Goal: Task Accomplishment & Management: Complete application form

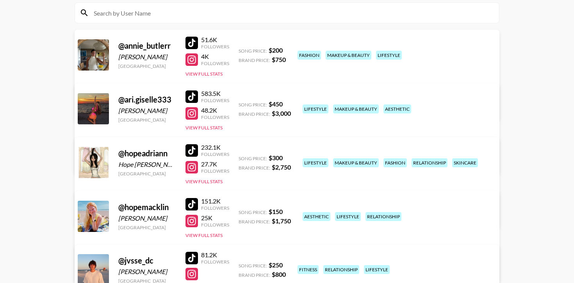
scroll to position [271, 0]
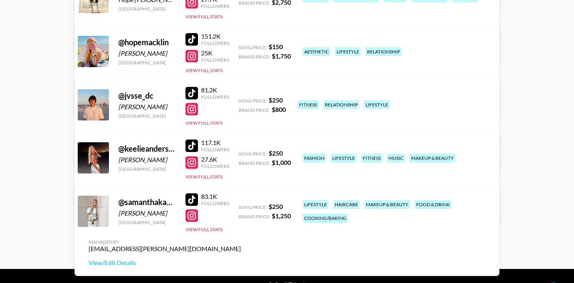
click at [193, 194] on div at bounding box center [191, 200] width 12 height 12
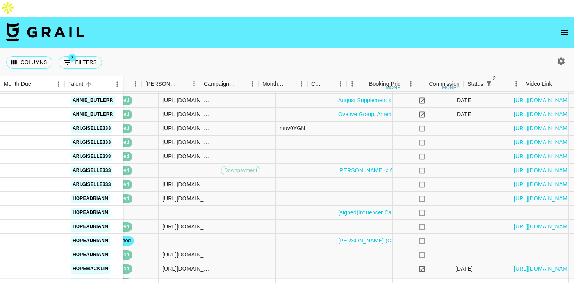
scroll to position [507, 429]
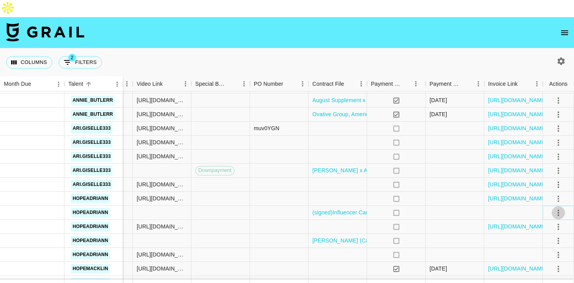
click at [556, 208] on icon "select merge strategy" at bounding box center [558, 212] width 9 height 9
click at [549, 209] on li "Confirm" at bounding box center [548, 213] width 51 height 14
click at [551, 239] on li "Draft Created" at bounding box center [548, 241] width 51 height 14
click at [457, 206] on div at bounding box center [454, 213] width 59 height 14
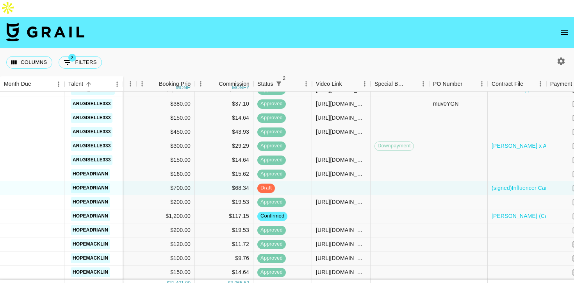
scroll to position [532, 429]
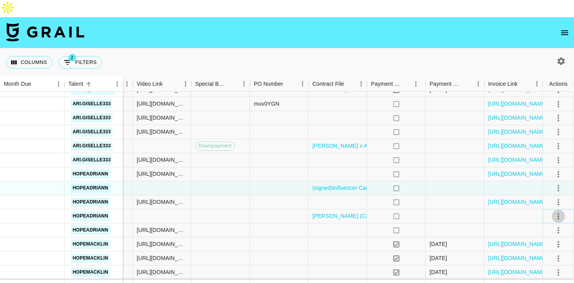
click at [557, 212] on icon "select merge strategy" at bounding box center [558, 216] width 9 height 9
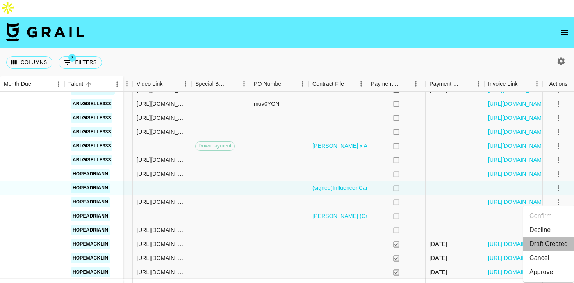
click at [549, 241] on li "Draft Created" at bounding box center [548, 244] width 51 height 14
click at [422, 210] on div "no" at bounding box center [396, 217] width 59 height 14
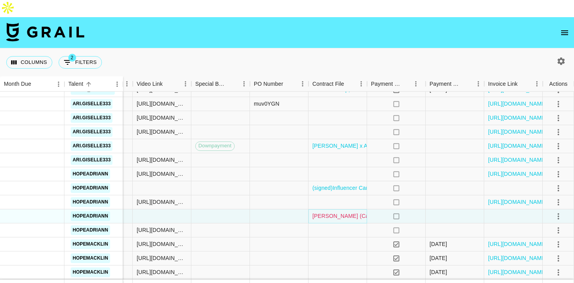
click at [351, 212] on link "[PERSON_NAME] (Campaign 2) MOA - [GEOGRAPHIC_DATA] Fully Signed.pdf" at bounding box center [411, 216] width 199 height 8
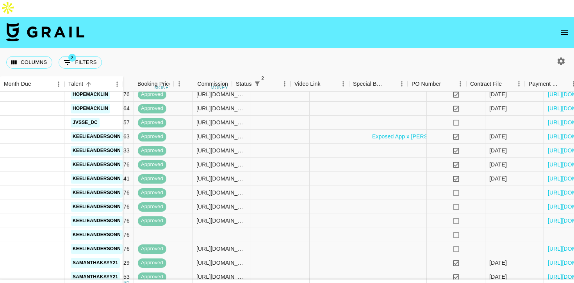
scroll to position [696, 429]
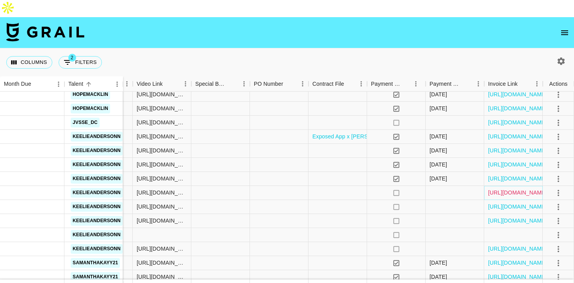
click at [507, 189] on link "[URL][DOMAIN_NAME]" at bounding box center [517, 193] width 59 height 8
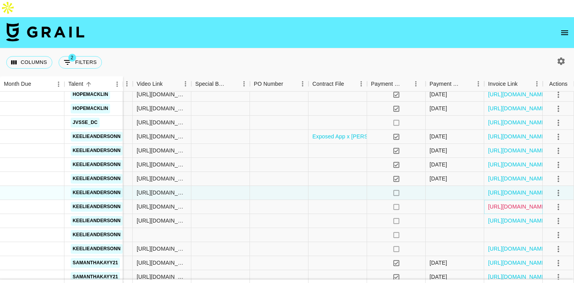
click at [507, 203] on link "[URL][DOMAIN_NAME]" at bounding box center [517, 207] width 59 height 8
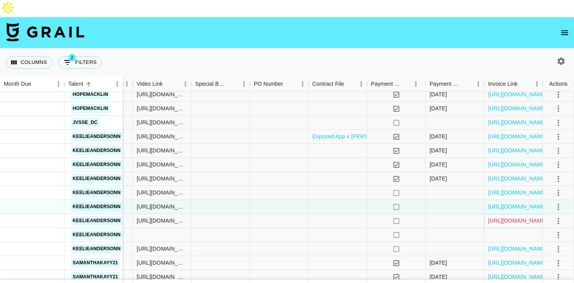
click at [509, 217] on link "[URL][DOMAIN_NAME]" at bounding box center [517, 221] width 59 height 8
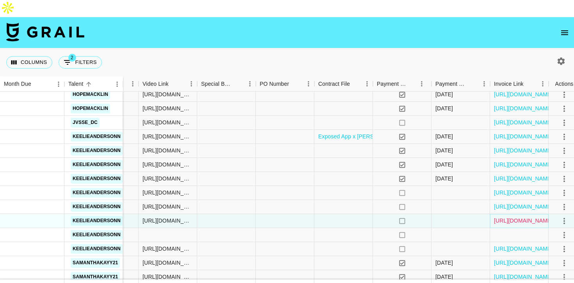
scroll to position [696, 424]
click at [519, 245] on link "[URL][DOMAIN_NAME]" at bounding box center [523, 249] width 59 height 8
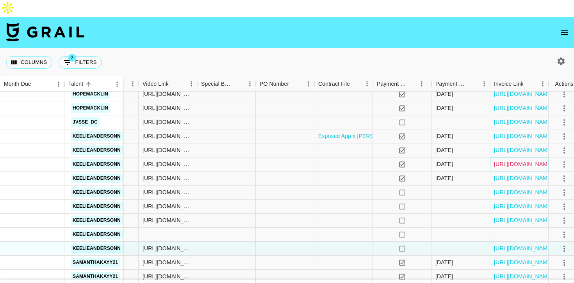
click at [528, 160] on link "[URL][DOMAIN_NAME]" at bounding box center [523, 164] width 59 height 8
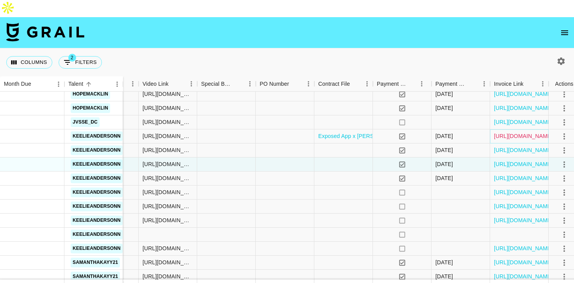
click at [520, 132] on link "[URL][DOMAIN_NAME]" at bounding box center [523, 136] width 59 height 8
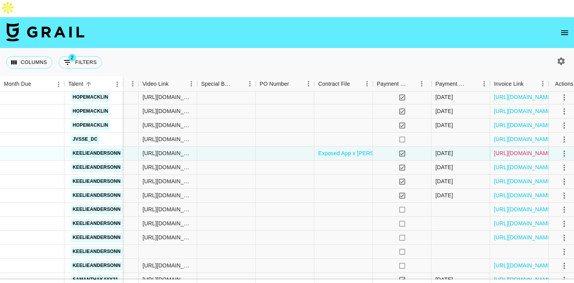
scroll to position [671, 424]
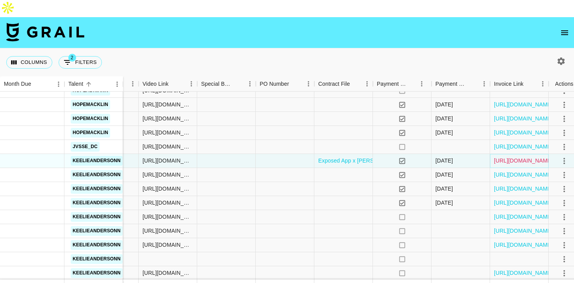
click at [511, 157] on link "[URL][DOMAIN_NAME]" at bounding box center [523, 161] width 59 height 8
click at [512, 143] on link "[URL][DOMAIN_NAME]" at bounding box center [523, 147] width 59 height 8
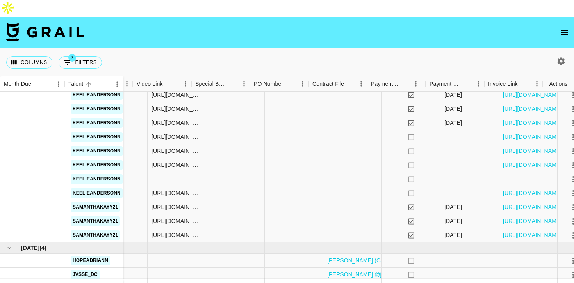
scroll to position [751, 429]
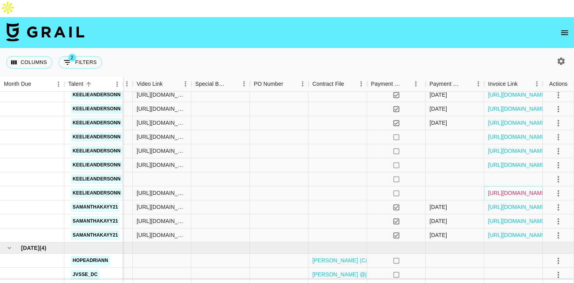
click at [501, 189] on link "[URL][DOMAIN_NAME]" at bounding box center [517, 193] width 59 height 8
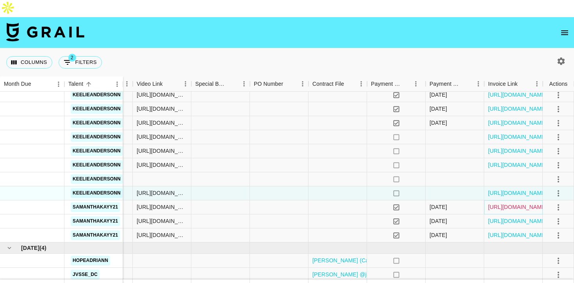
click at [529, 203] on link "[URL][DOMAIN_NAME]" at bounding box center [517, 207] width 59 height 8
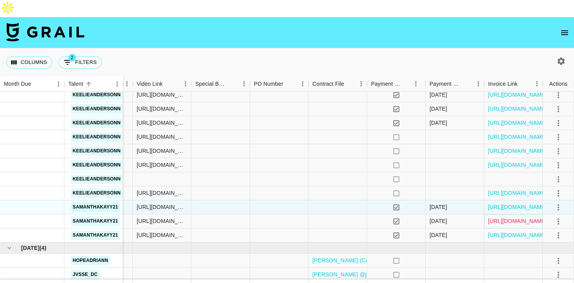
click at [502, 217] on link "[URL][DOMAIN_NAME]" at bounding box center [517, 221] width 59 height 8
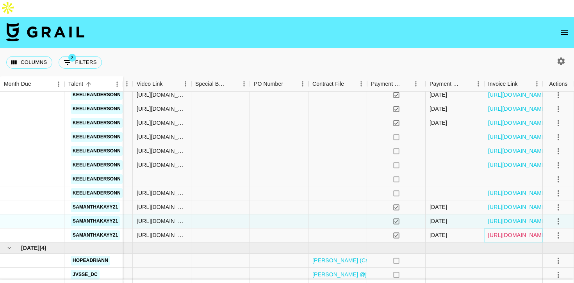
click at [529, 231] on link "[URL][DOMAIN_NAME]" at bounding box center [517, 235] width 59 height 8
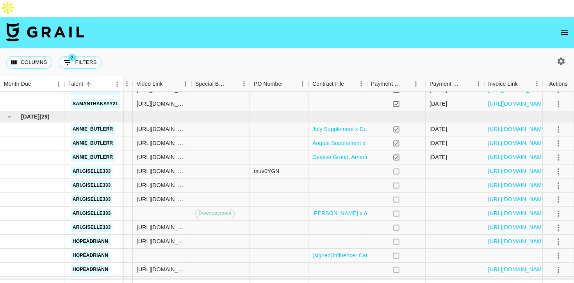
scroll to position [465, 429]
click at [509, 167] on link "[URL][DOMAIN_NAME]" at bounding box center [517, 171] width 59 height 8
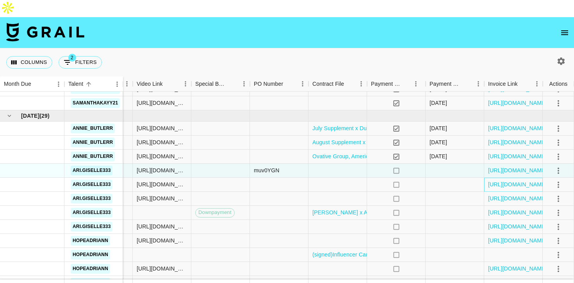
click at [506, 178] on div "[URL][DOMAIN_NAME]" at bounding box center [513, 185] width 59 height 14
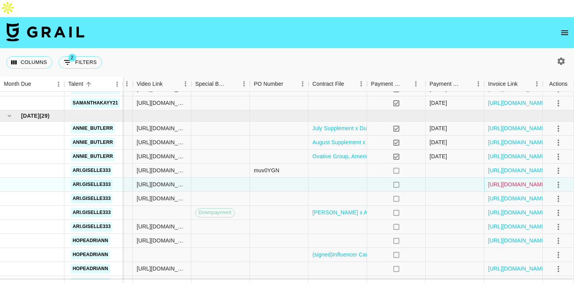
click at [506, 181] on link "[URL][DOMAIN_NAME]" at bounding box center [517, 185] width 59 height 8
click at [514, 195] on link "[URL][DOMAIN_NAME]" at bounding box center [517, 199] width 59 height 8
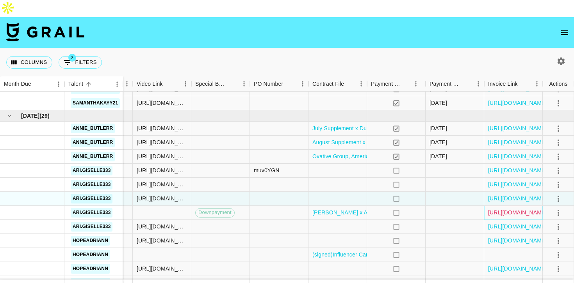
click at [507, 209] on link "[URL][DOMAIN_NAME]" at bounding box center [517, 213] width 59 height 8
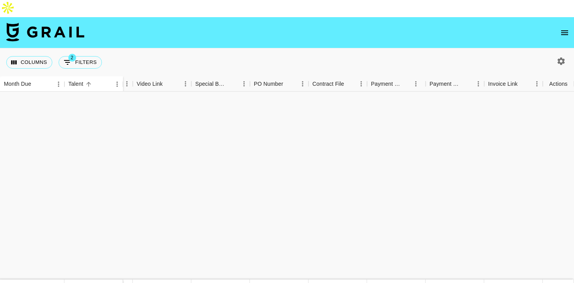
scroll to position [0, 429]
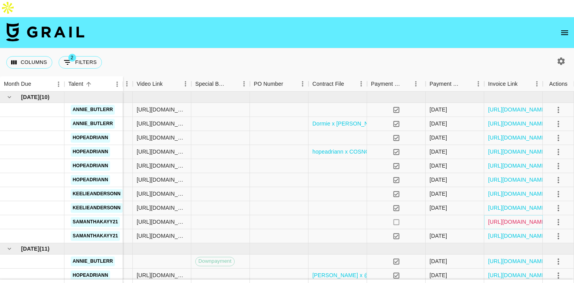
click at [520, 218] on link "[URL][DOMAIN_NAME]" at bounding box center [517, 222] width 59 height 8
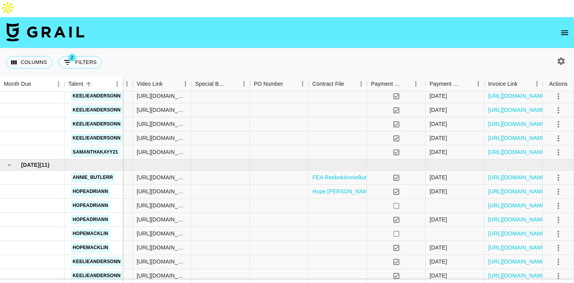
scroll to position [278, 429]
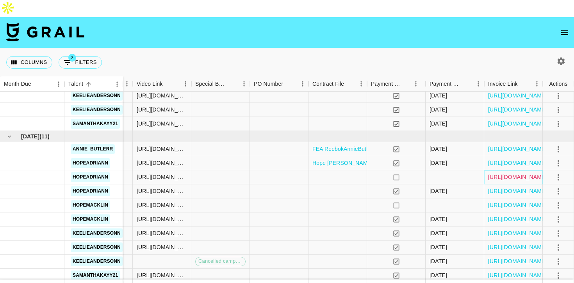
click at [505, 173] on link "[URL][DOMAIN_NAME]" at bounding box center [517, 177] width 59 height 8
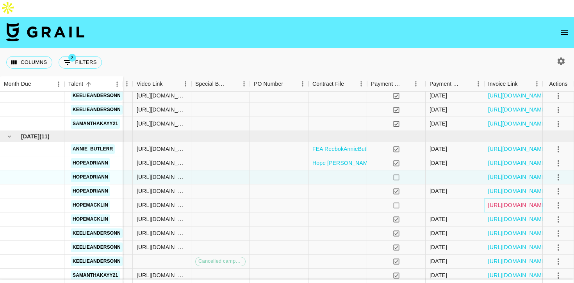
click at [524, 201] on link "[URL][DOMAIN_NAME]" at bounding box center [517, 205] width 59 height 8
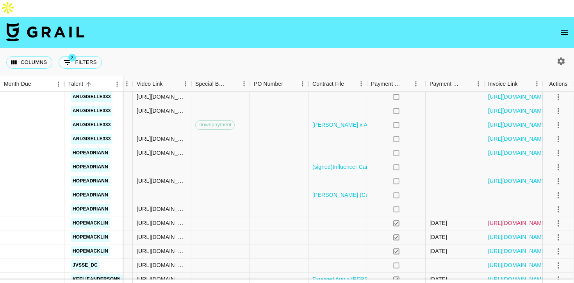
scroll to position [552, 429]
click at [504, 220] on link "[URL][DOMAIN_NAME]" at bounding box center [517, 224] width 59 height 8
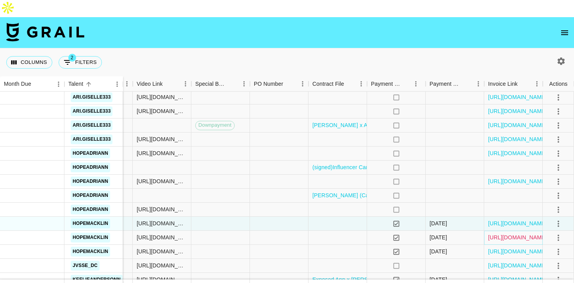
click at [499, 234] on link "[URL][DOMAIN_NAME]" at bounding box center [517, 238] width 59 height 8
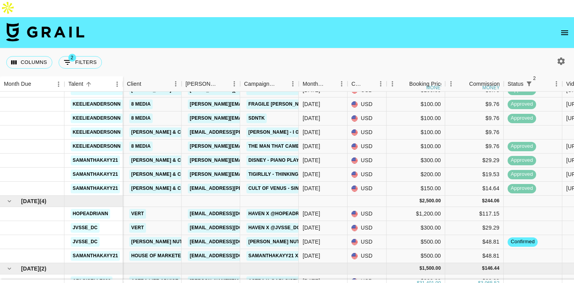
scroll to position [797, 0]
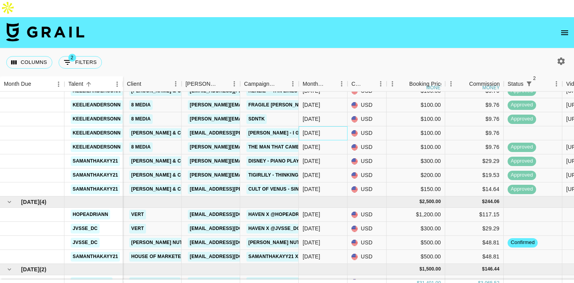
click at [313, 129] on div "[DATE]" at bounding box center [312, 133] width 18 height 8
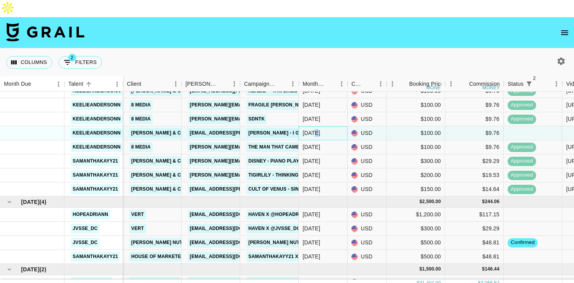
click at [313, 129] on div "[DATE]" at bounding box center [312, 133] width 18 height 8
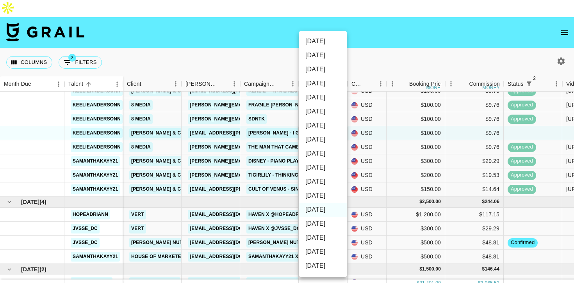
click at [319, 197] on li "[DATE]" at bounding box center [323, 196] width 48 height 14
type input "[DATE]"
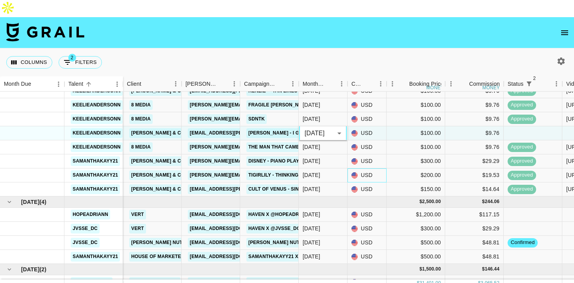
click at [368, 169] on div "USD" at bounding box center [366, 176] width 39 height 14
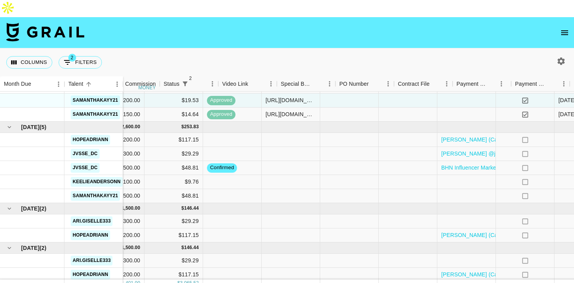
scroll to position [858, 235]
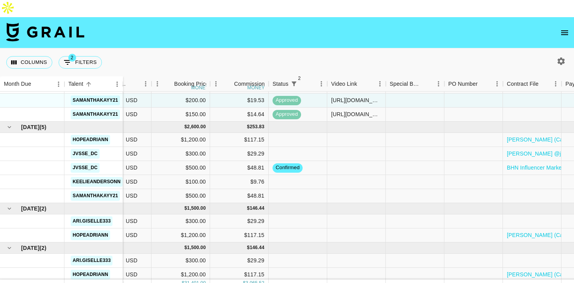
click at [564, 30] on icon "open drawer" at bounding box center [564, 32] width 7 height 5
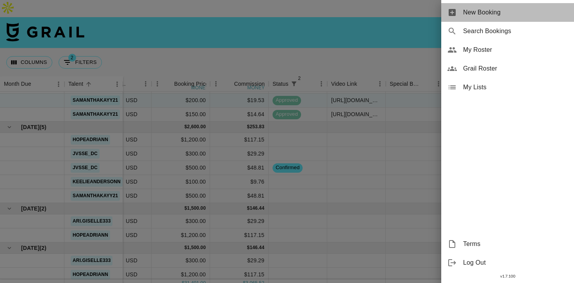
click at [481, 10] on span "New Booking" at bounding box center [515, 12] width 105 height 9
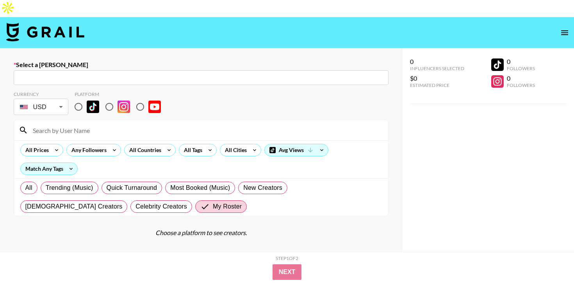
click at [104, 70] on div "​" at bounding box center [201, 77] width 375 height 15
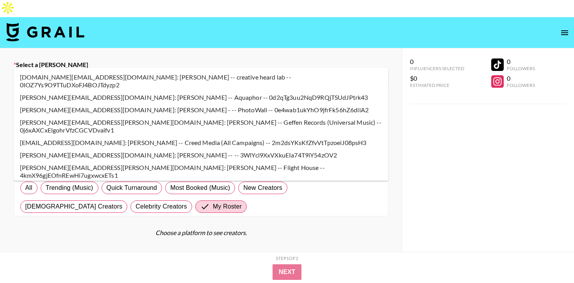
type input "[PERSON_NAME][EMAIL_ADDRESS][DOMAIN_NAME]: [PERSON_NAME] -- Wellbel -- Xuym1VbB…"
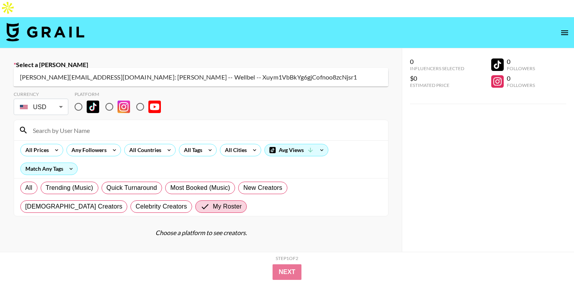
click at [125, 72] on li "[PERSON_NAME][EMAIL_ADDRESS][DOMAIN_NAME]: [PERSON_NAME] -- Wellbel -- Xuym1VbB…" at bounding box center [201, 77] width 375 height 12
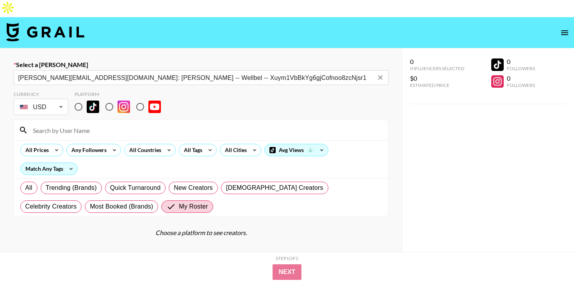
click at [74, 99] on input "radio" at bounding box center [78, 107] width 16 height 16
radio input "true"
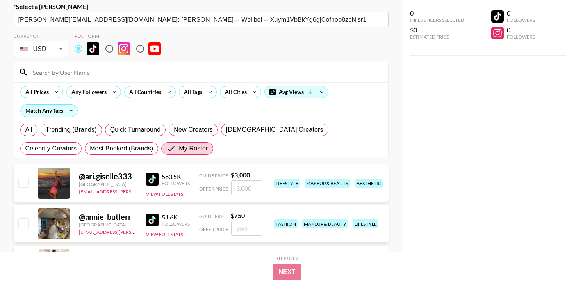
scroll to position [95, 0]
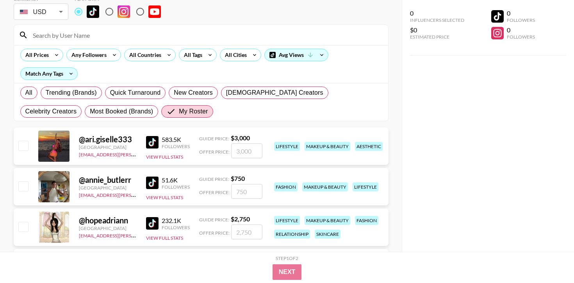
click at [253, 184] on input "number" at bounding box center [246, 191] width 31 height 15
checkbox input "true"
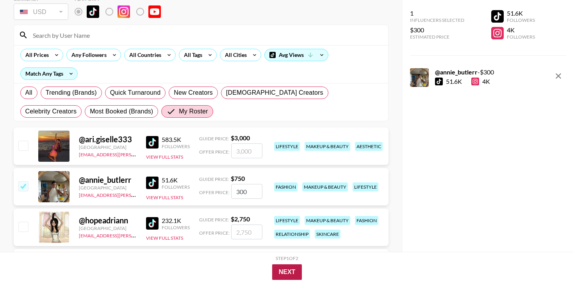
type input "300"
click at [290, 271] on button "Next" at bounding box center [287, 273] width 30 height 16
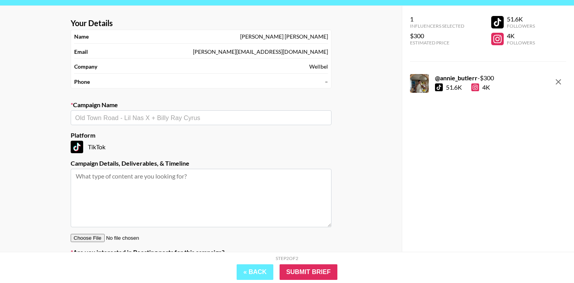
scroll to position [29, 0]
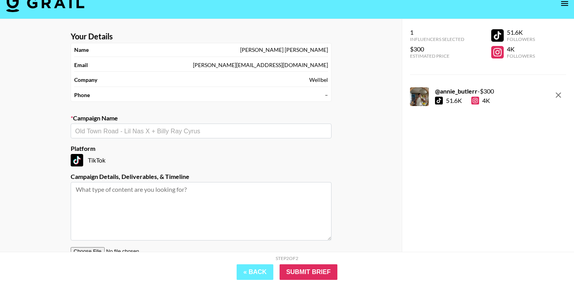
click at [212, 127] on input "text" at bounding box center [200, 131] width 251 height 9
paste input "September Back to Your Roots – Reset & Return to Ritual - Scalp Health"
click at [234, 135] on li "Add New Campaign: "September Back to Your Roots – Reset & Return to Ritual - Sc…" at bounding box center [201, 135] width 261 height 20
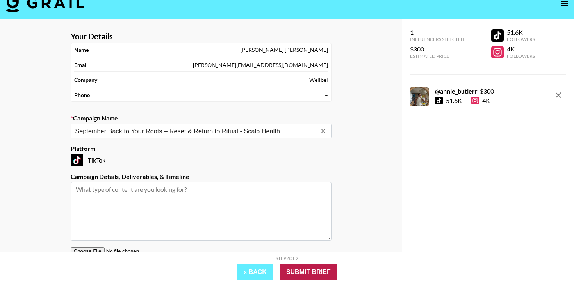
type input "September Back to Your Roots – Reset & Return to Ritual - Scalp Health"
click at [306, 269] on input "Submit Brief" at bounding box center [308, 273] width 58 height 16
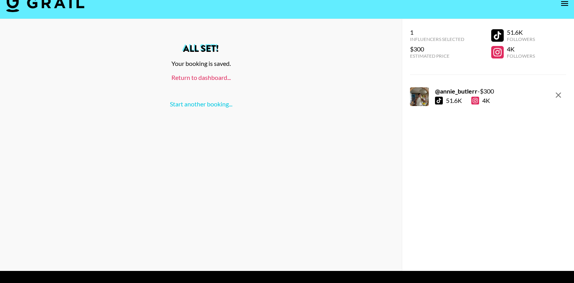
click at [214, 74] on link "Return to dashboard..." at bounding box center [200, 77] width 59 height 7
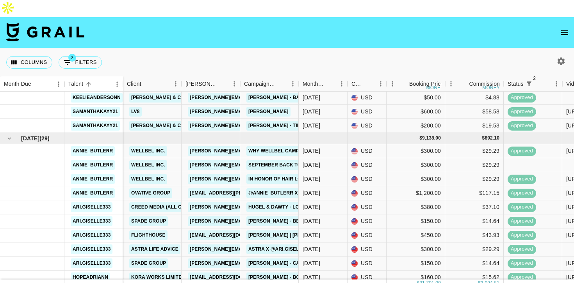
scroll to position [446, 0]
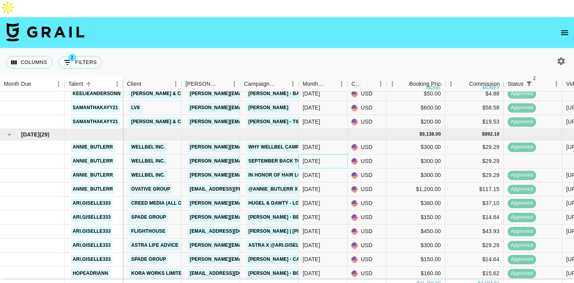
click at [336, 155] on div "[DATE]" at bounding box center [323, 162] width 49 height 14
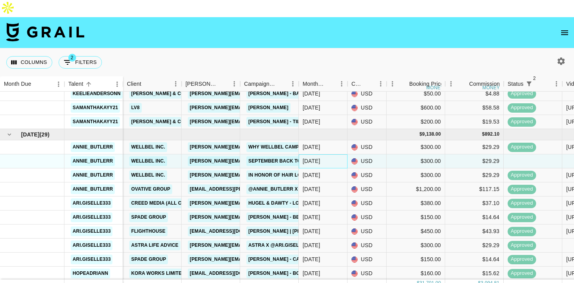
click at [336, 155] on div "[DATE]" at bounding box center [323, 162] width 49 height 14
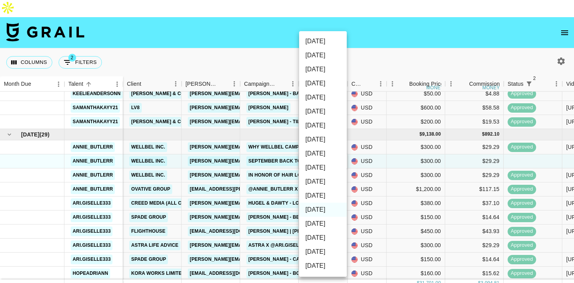
click at [330, 199] on li "[DATE]" at bounding box center [323, 196] width 48 height 14
type input "[DATE]"
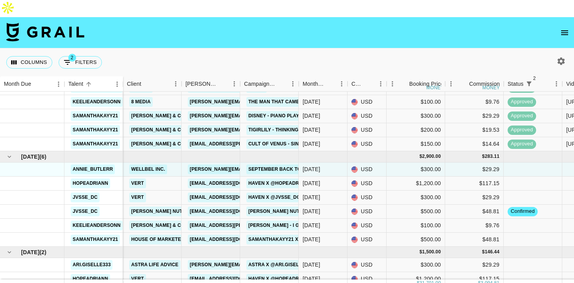
scroll to position [829, 0]
